Goal: Communication & Community: Connect with others

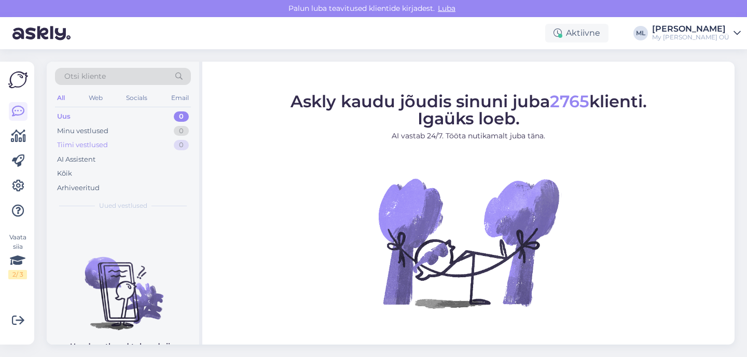
click at [107, 146] on div "Tiimi vestlused 0" at bounding box center [123, 145] width 136 height 15
click at [104, 128] on div "Minu vestlused" at bounding box center [82, 131] width 51 height 10
click at [81, 115] on div "Uus 0" at bounding box center [123, 116] width 136 height 15
